Goal: Transaction & Acquisition: Purchase product/service

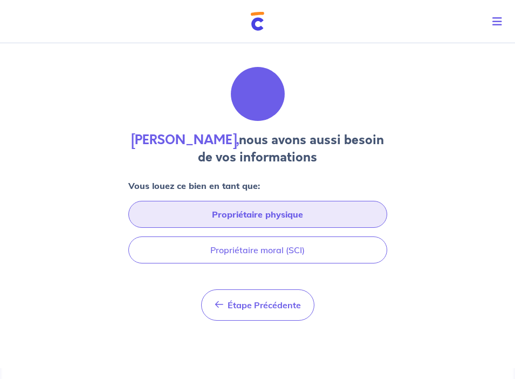
click at [209, 222] on button "Propriétaire physique" at bounding box center [257, 214] width 259 height 27
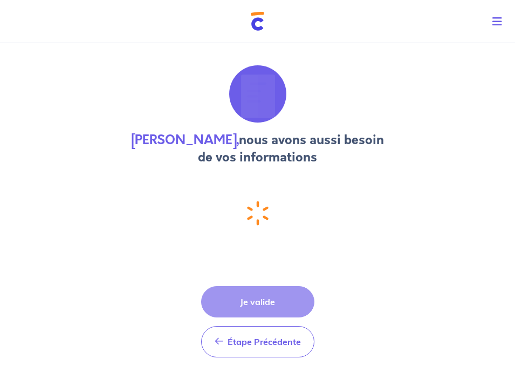
select select "FR"
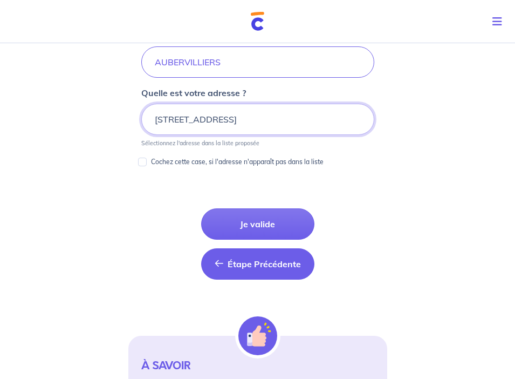
scroll to position [565, 0]
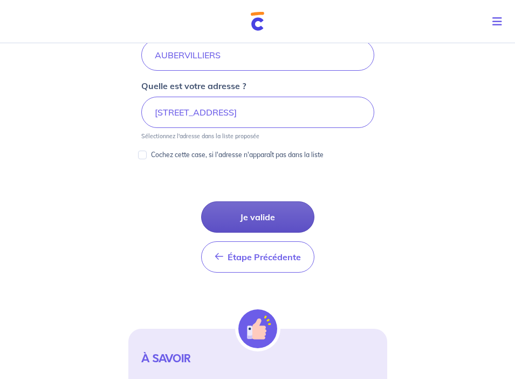
click at [242, 214] on button "Je valide" at bounding box center [257, 216] width 113 height 31
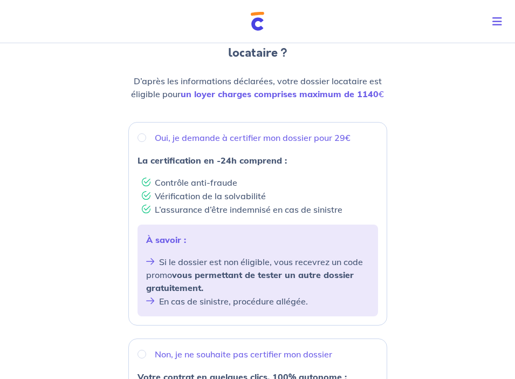
scroll to position [91, 0]
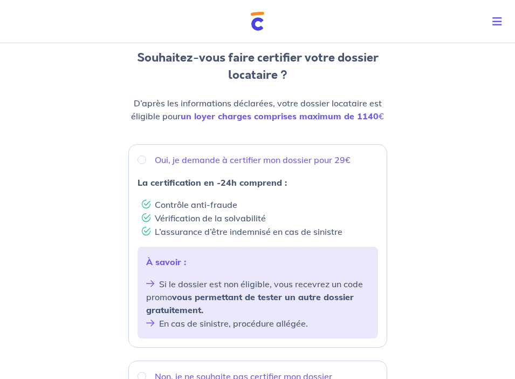
click at [146, 158] on div "Oui, je demande à certifier mon dossier pour 29€" at bounding box center [258, 159] width 241 height 13
radio input "true"
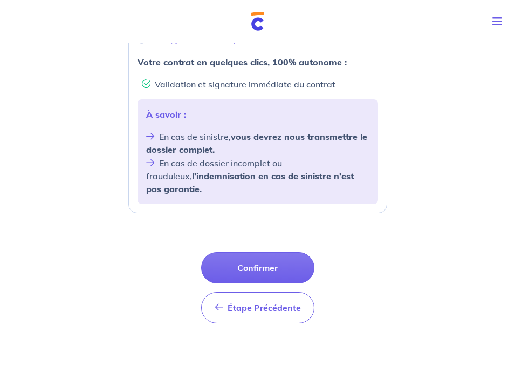
scroll to position [428, 0]
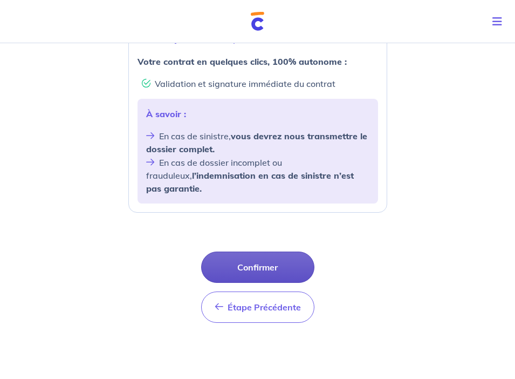
click at [242, 253] on button "Confirmer" at bounding box center [257, 266] width 113 height 31
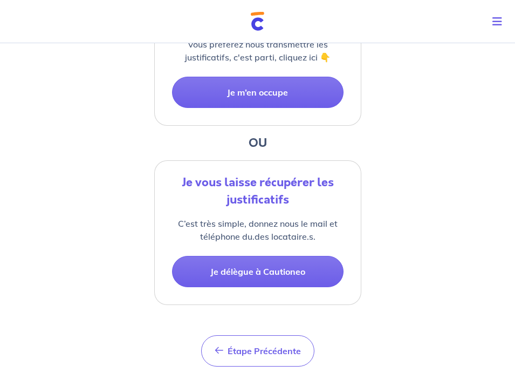
scroll to position [306, 0]
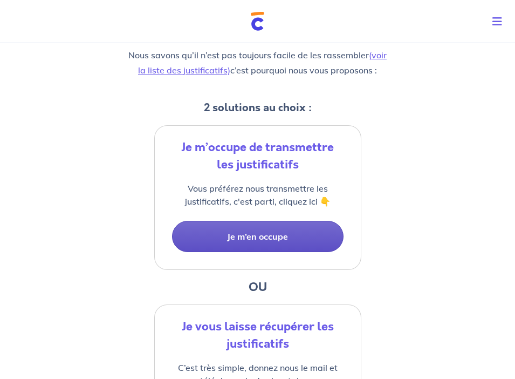
click at [268, 234] on button "Je m’en occupe" at bounding box center [258, 236] width 172 height 31
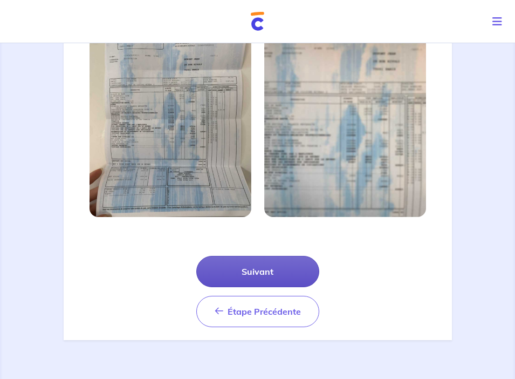
click at [235, 283] on button "Suivant" at bounding box center [257, 271] width 123 height 31
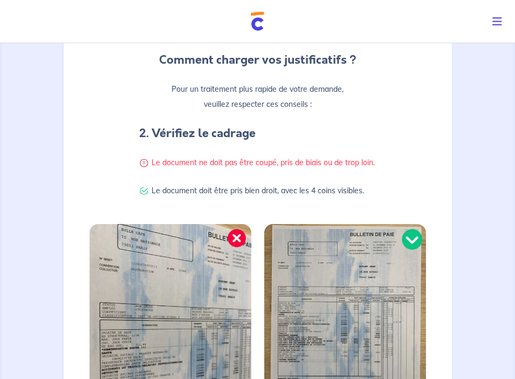
scroll to position [370, 0]
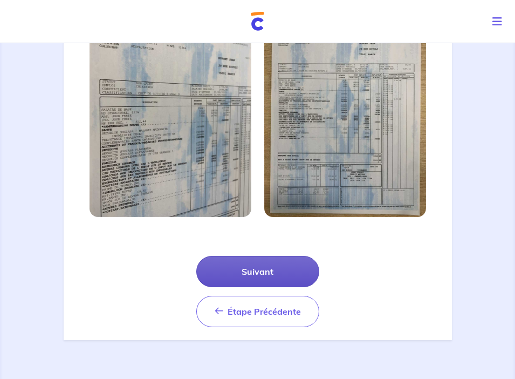
click at [258, 278] on button "Suivant" at bounding box center [257, 271] width 123 height 31
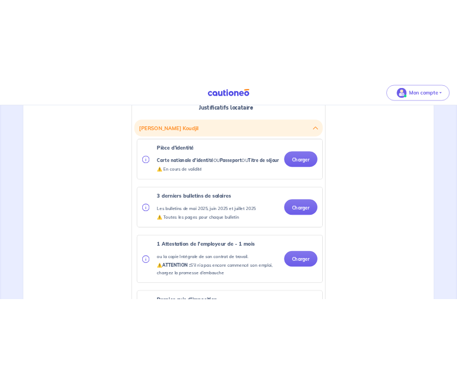
scroll to position [324, 0]
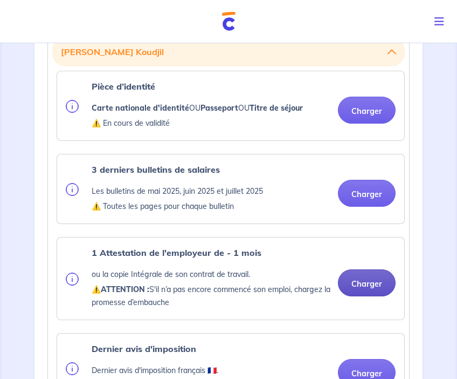
click at [381, 284] on button "Charger" at bounding box center [367, 282] width 58 height 27
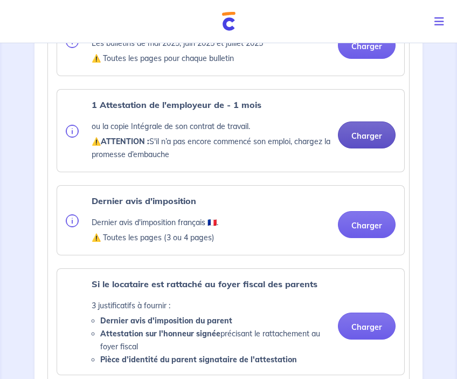
scroll to position [474, 0]
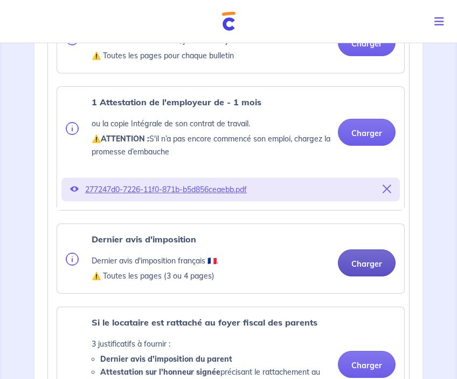
click at [351, 260] on button "Charger" at bounding box center [367, 262] width 58 height 27
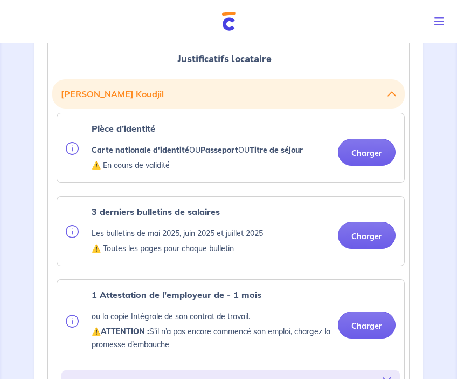
scroll to position [280, 0]
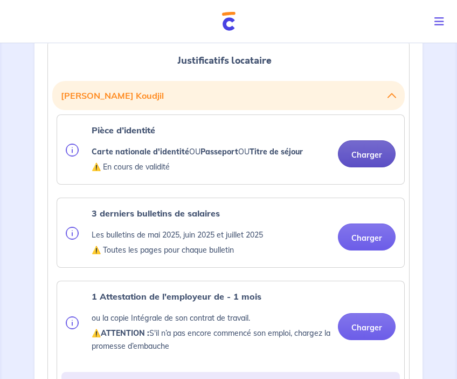
click at [365, 160] on button "Charger" at bounding box center [367, 153] width 58 height 27
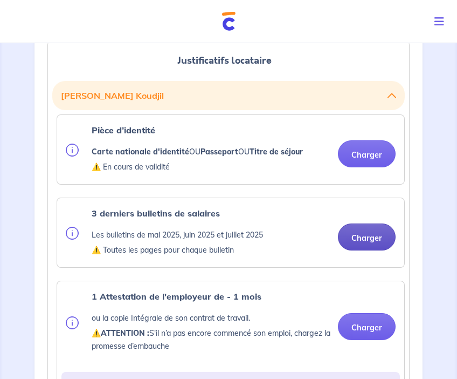
click at [353, 236] on button "Charger" at bounding box center [367, 236] width 58 height 27
click at [366, 240] on button "Charger" at bounding box center [367, 236] width 58 height 27
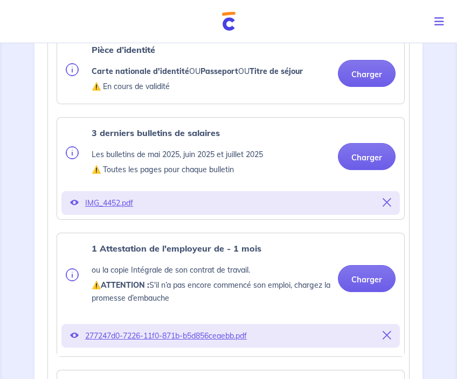
scroll to position [365, 0]
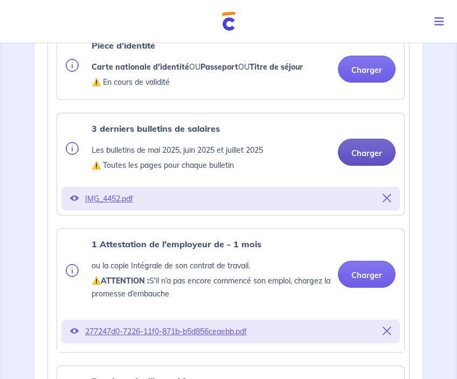
click at [363, 157] on button "Charger" at bounding box center [367, 152] width 58 height 27
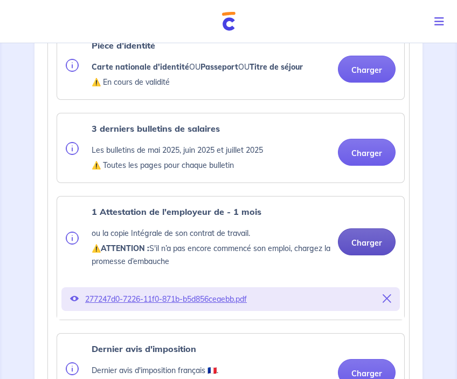
click at [357, 245] on button "Charger" at bounding box center [367, 241] width 58 height 27
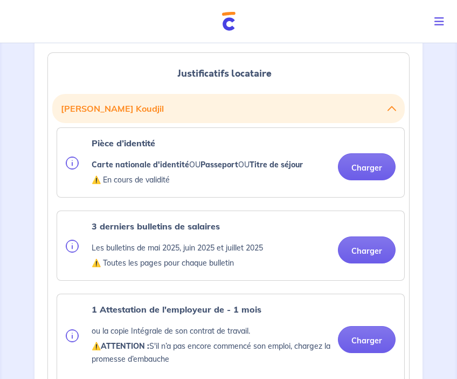
scroll to position [262, 0]
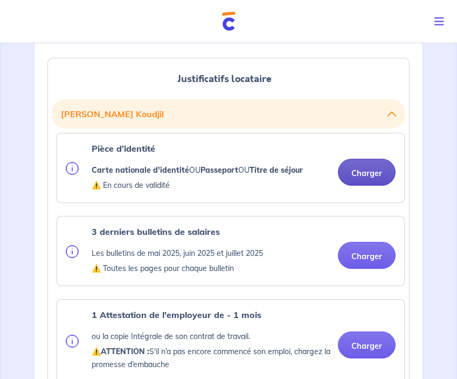
click at [359, 175] on button "Charger" at bounding box center [367, 172] width 58 height 27
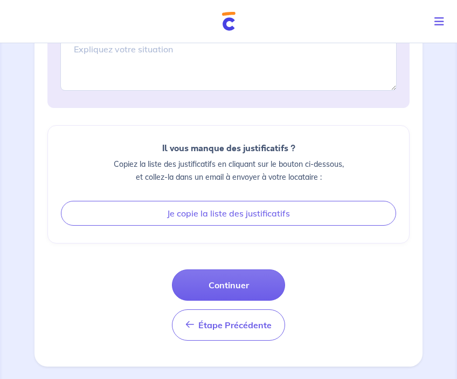
scroll to position [1228, 0]
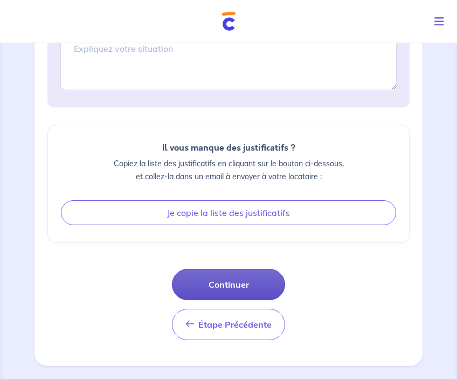
click at [254, 285] on button "Continuer" at bounding box center [228, 284] width 113 height 31
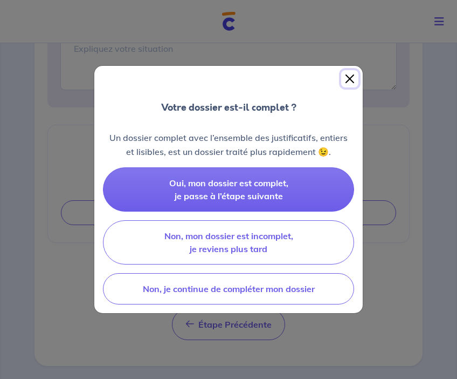
click at [348, 79] on button "Close" at bounding box center [350, 78] width 17 height 17
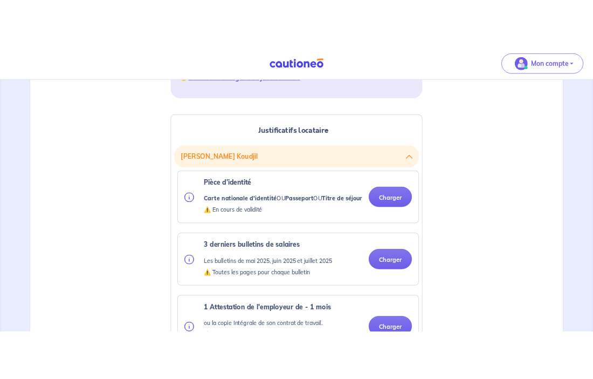
scroll to position [236, 0]
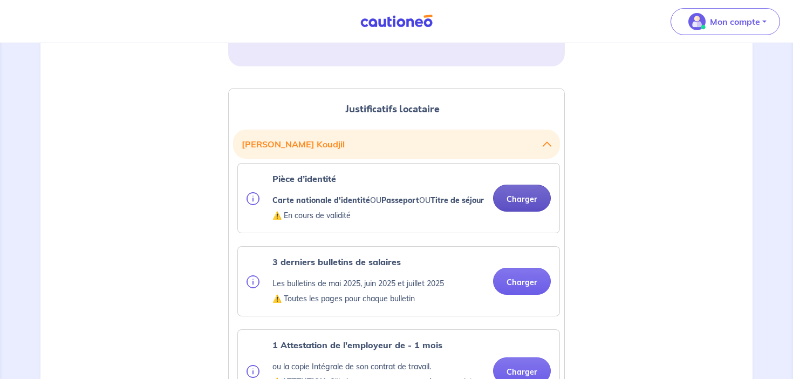
click at [507, 202] on button "Charger" at bounding box center [522, 198] width 58 height 27
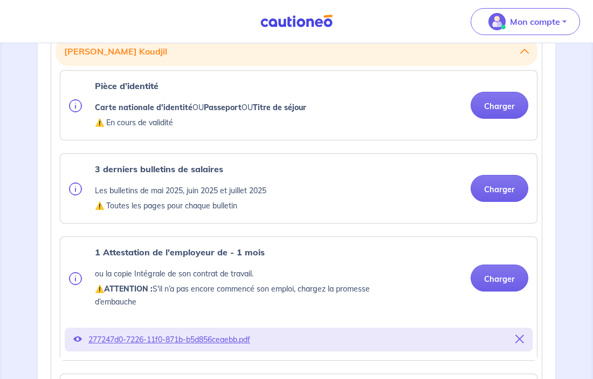
scroll to position [308, 0]
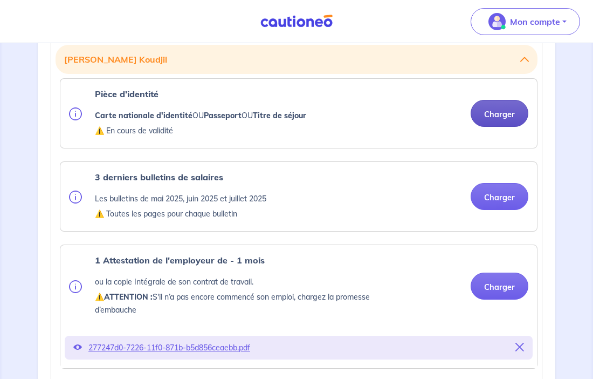
click at [490, 112] on button "Charger" at bounding box center [500, 113] width 58 height 27
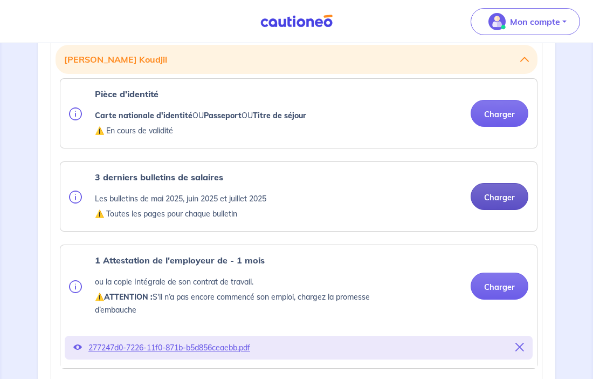
click at [494, 195] on button "Charger" at bounding box center [500, 196] width 58 height 27
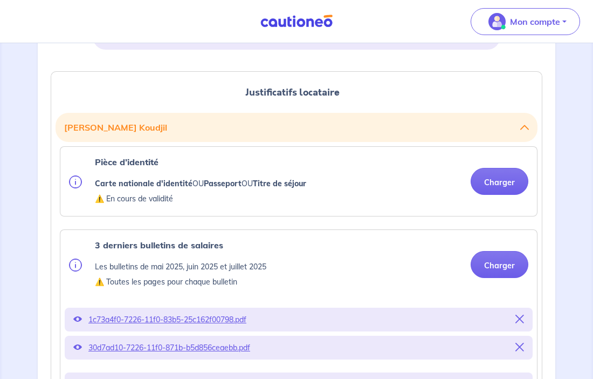
scroll to position [233, 0]
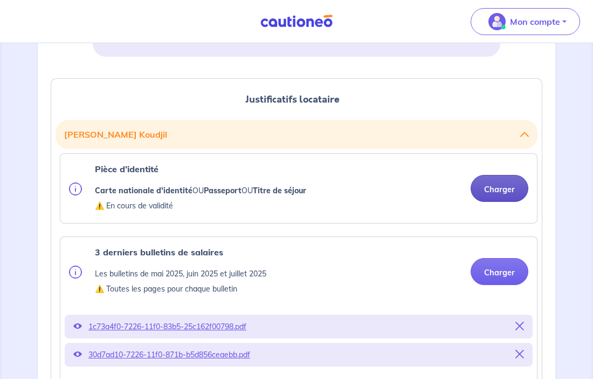
click at [486, 188] on button "Charger" at bounding box center [500, 188] width 58 height 27
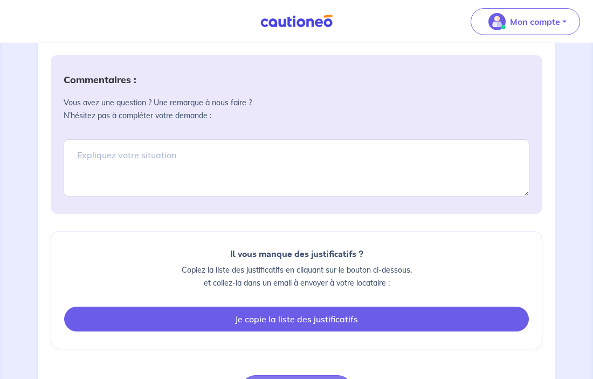
scroll to position [1263, 0]
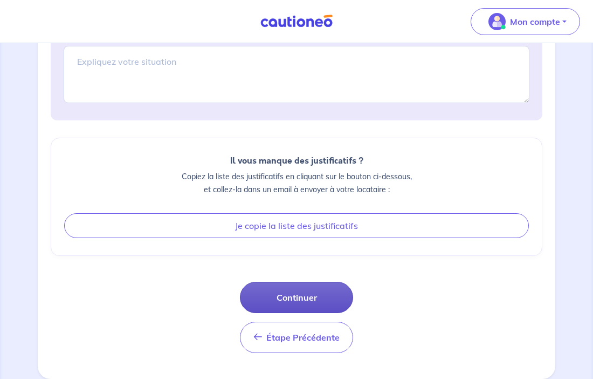
click at [279, 305] on button "Continuer" at bounding box center [296, 297] width 113 height 31
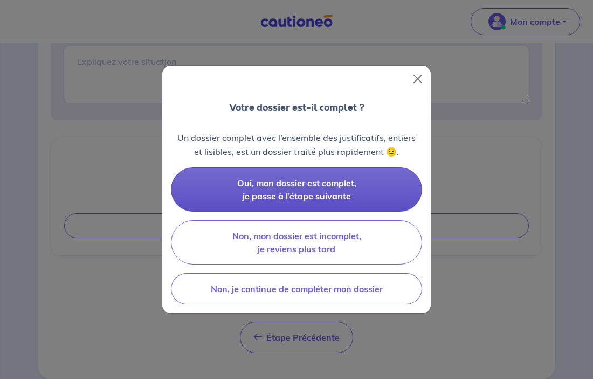
click at [305, 172] on button "Oui, mon dossier est complet, je passe à l’étape suivante" at bounding box center [296, 189] width 251 height 44
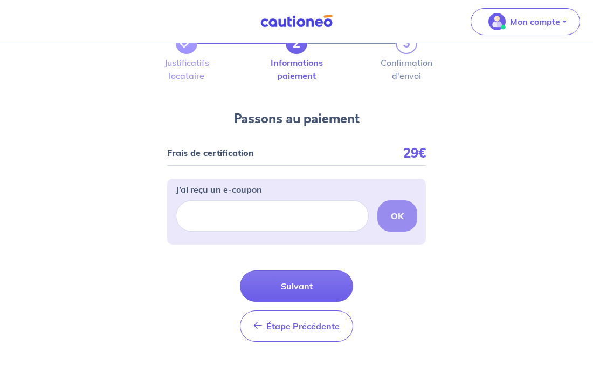
scroll to position [49, 0]
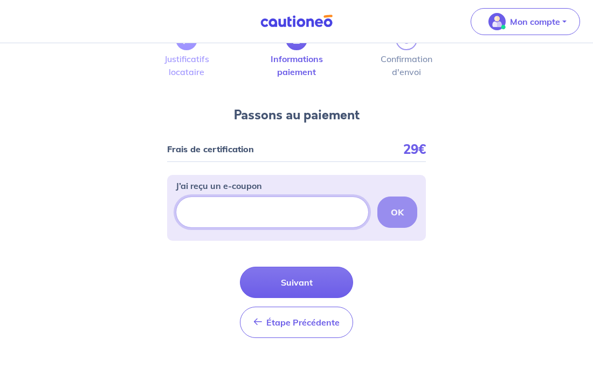
click at [264, 220] on input "J’ai reçu un e-coupon" at bounding box center [272, 211] width 193 height 31
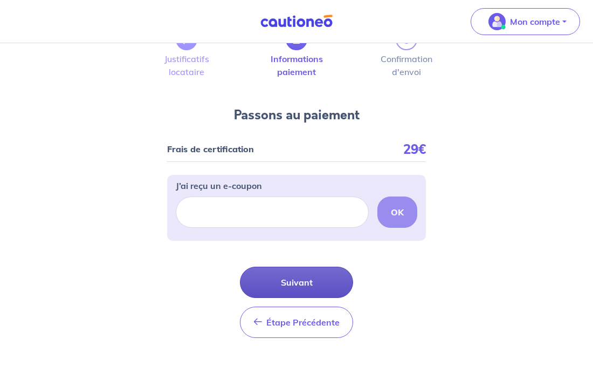
click at [310, 283] on button "Suivant" at bounding box center [296, 282] width 113 height 31
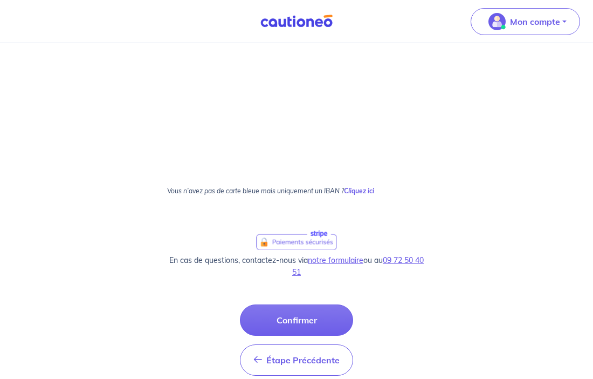
scroll to position [683, 0]
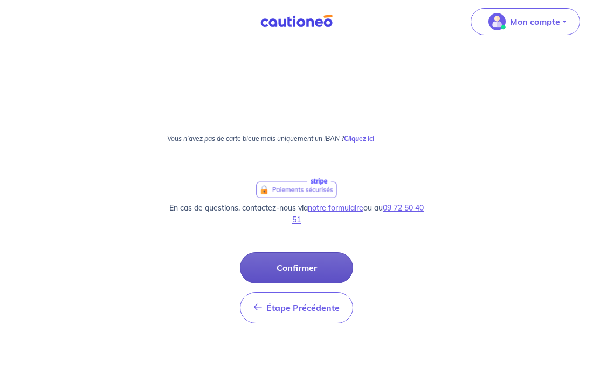
click at [317, 267] on button "Confirmer" at bounding box center [296, 267] width 113 height 31
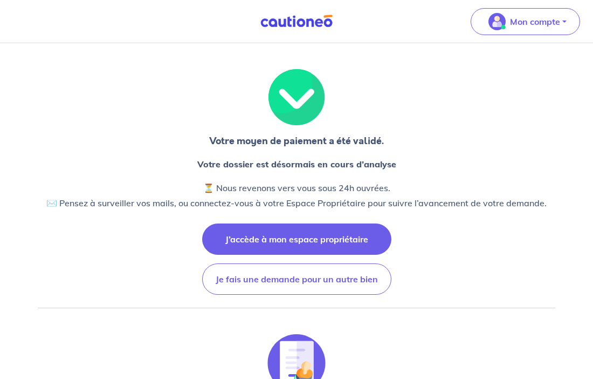
click at [305, 246] on button "J’accède à mon espace propriétaire" at bounding box center [296, 238] width 189 height 31
